Goal: Task Accomplishment & Management: Use online tool/utility

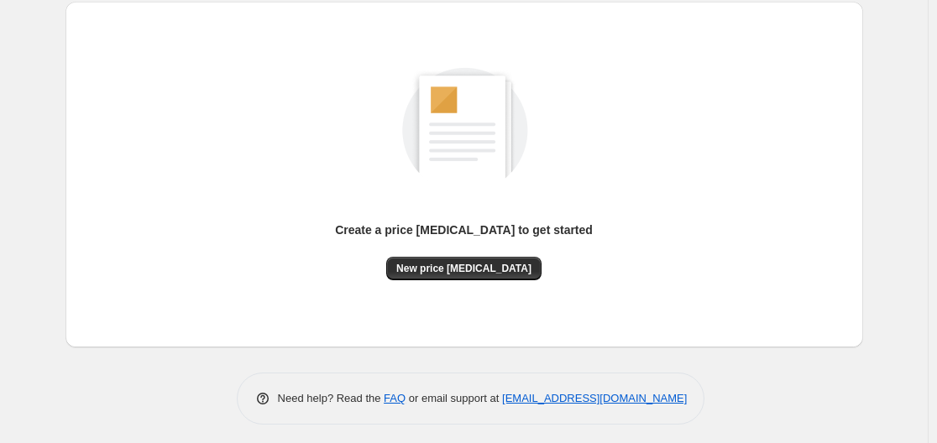
scroll to position [185, 0]
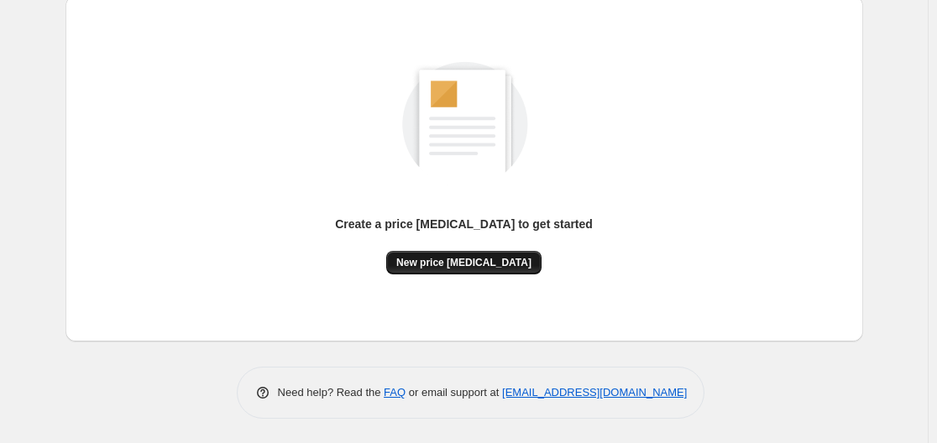
click at [472, 258] on span "New price change job" at bounding box center [463, 262] width 135 height 13
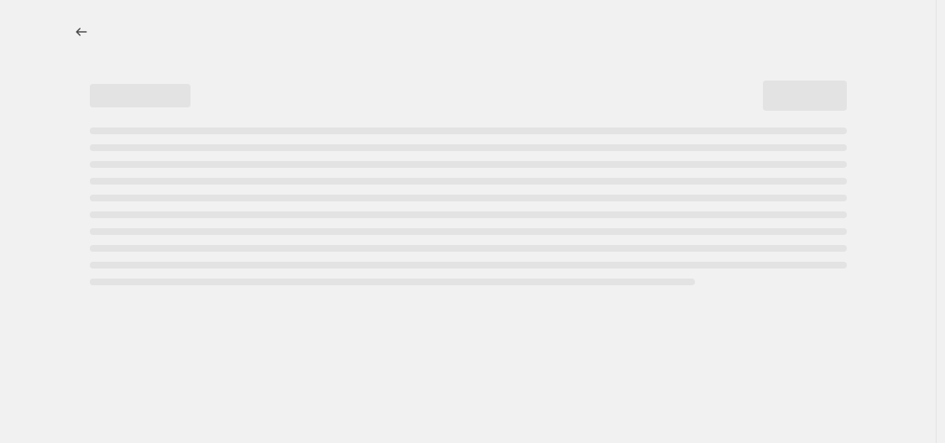
select select "percentage"
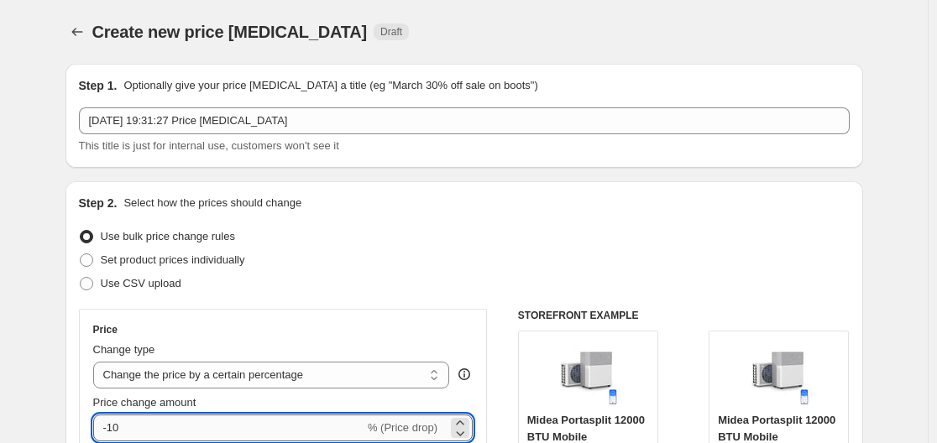
click at [186, 426] on input "-10" at bounding box center [228, 428] width 271 height 27
type input "-1"
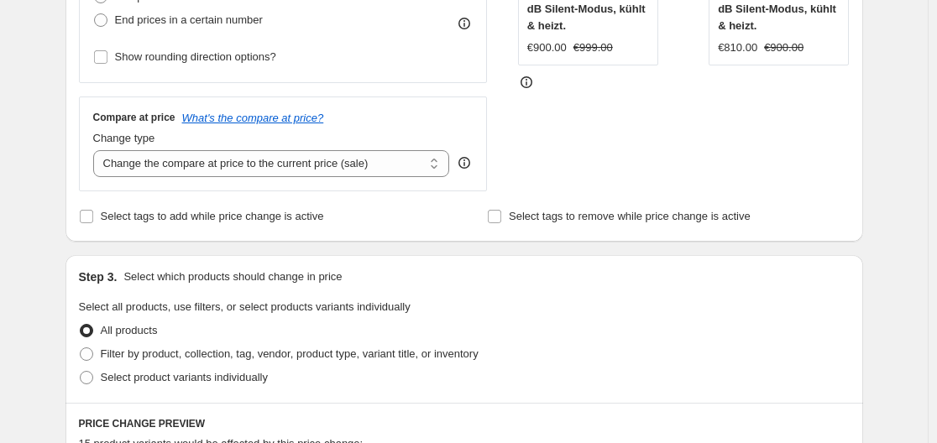
scroll to position [1380, 0]
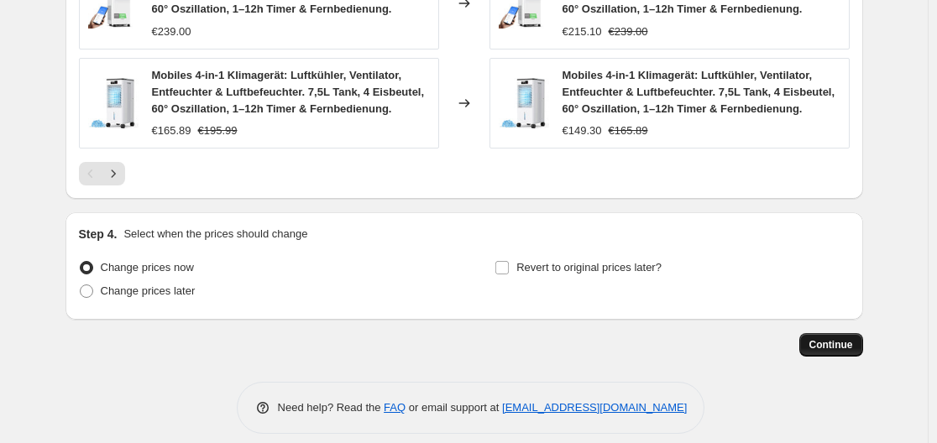
type input "-30"
click at [857, 336] on button "Continue" at bounding box center [831, 344] width 64 height 23
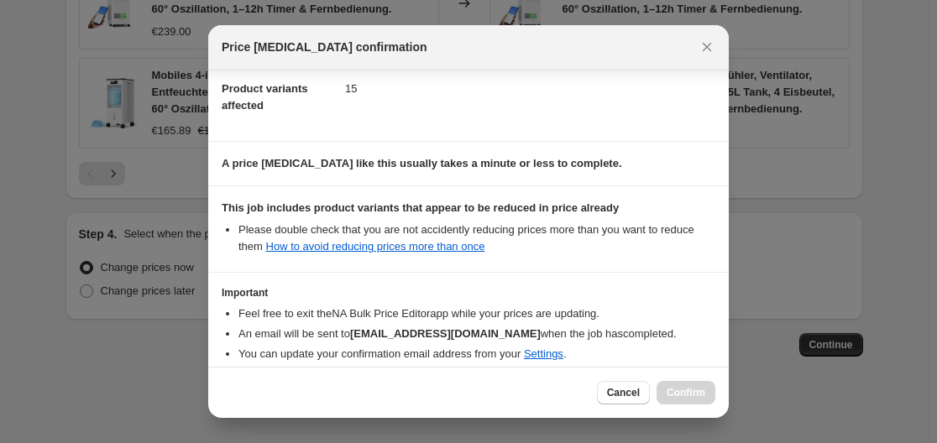
scroll to position [264, 0]
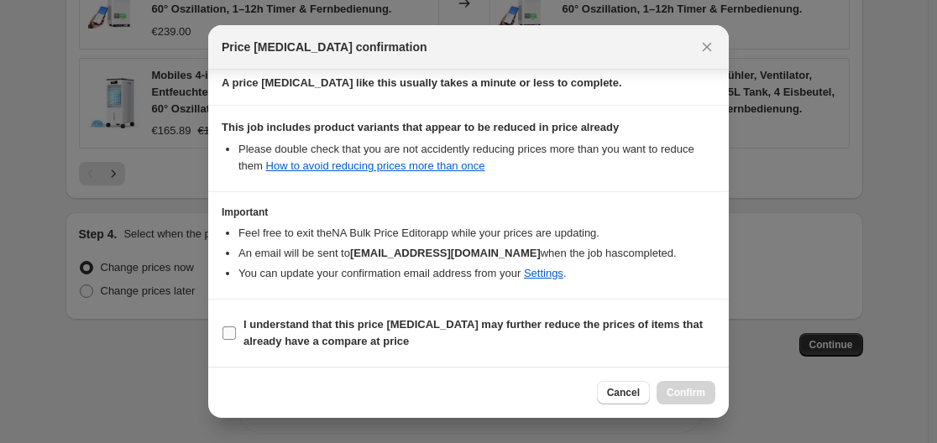
drag, startPoint x: 336, startPoint y: 331, endPoint x: 549, endPoint y: 315, distance: 213.7
click at [372, 333] on span "I understand that this price change job may further reduce the prices of items …" at bounding box center [479, 333] width 472 height 34
drag, startPoint x: 253, startPoint y: 332, endPoint x: 321, endPoint y: 321, distance: 69.0
click at [255, 332] on span "I understand that this price change job may further reduce the prices of items …" at bounding box center [479, 333] width 472 height 34
click at [236, 332] on input "I understand that this price change job may further reduce the prices of items …" at bounding box center [228, 332] width 13 height 13
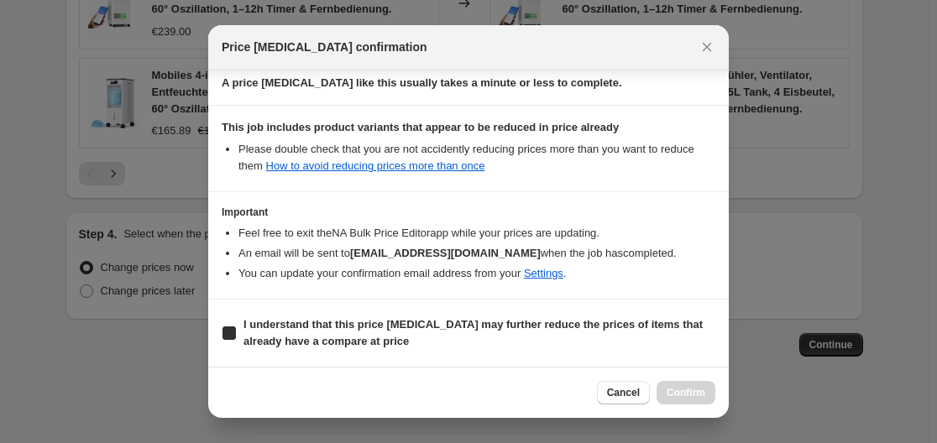
checkbox input "true"
click at [704, 397] on span "Confirm" at bounding box center [685, 392] width 39 height 13
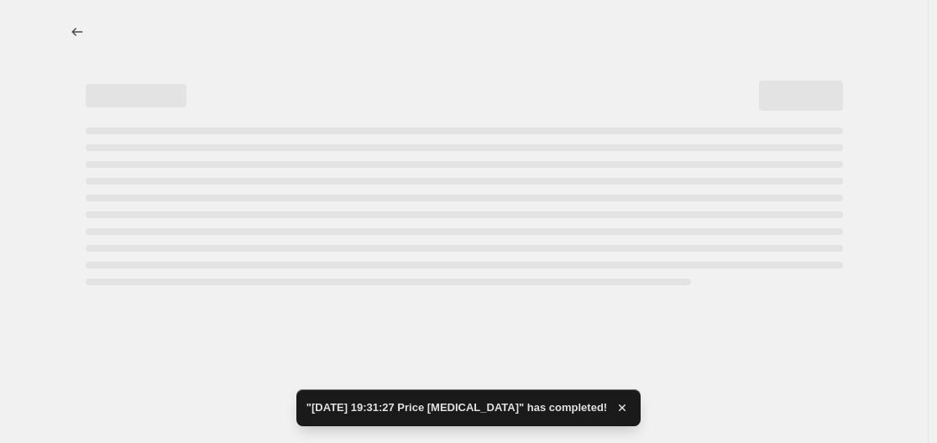
select select "percentage"
